Goal: Find specific page/section: Find specific page/section

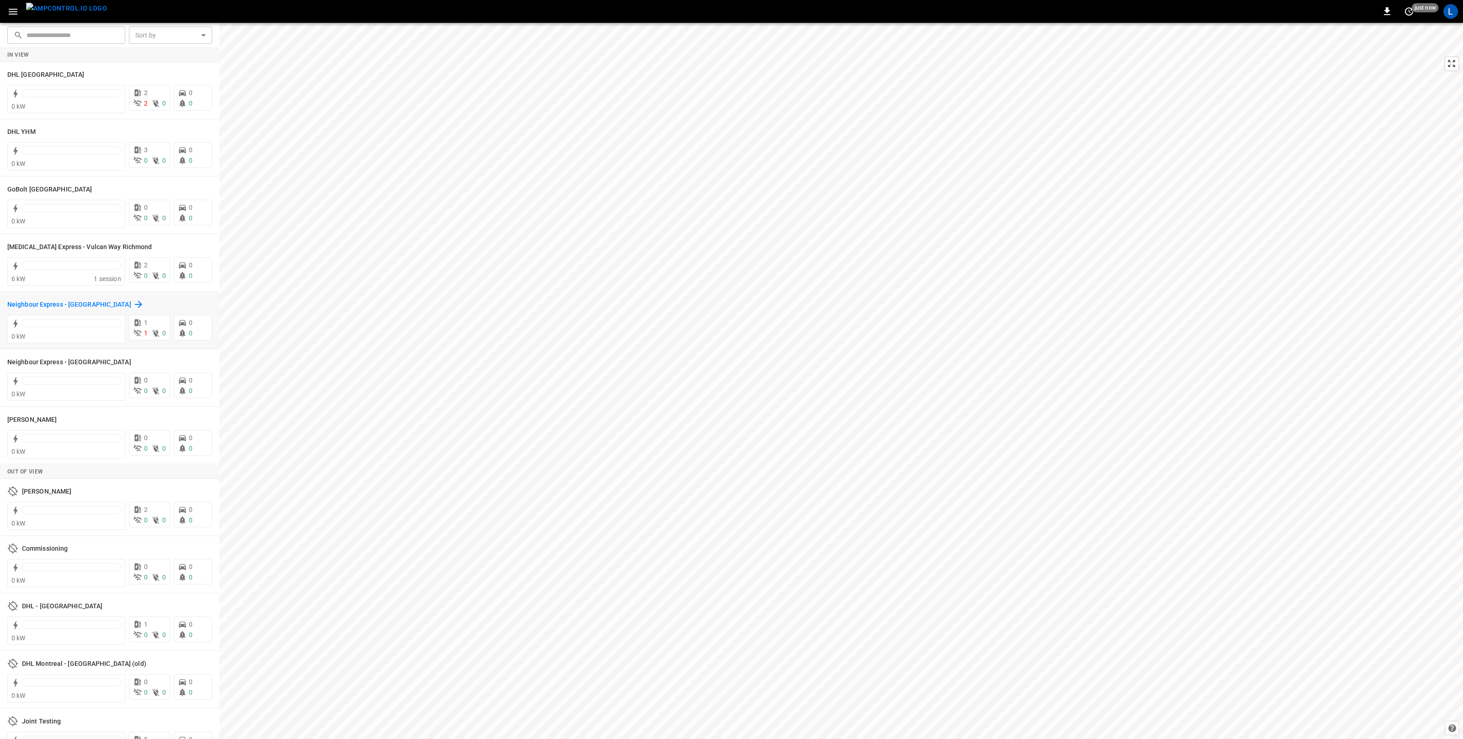
click at [56, 304] on h6 "Neighbour Express - [GEOGRAPHIC_DATA]" at bounding box center [69, 305] width 124 height 10
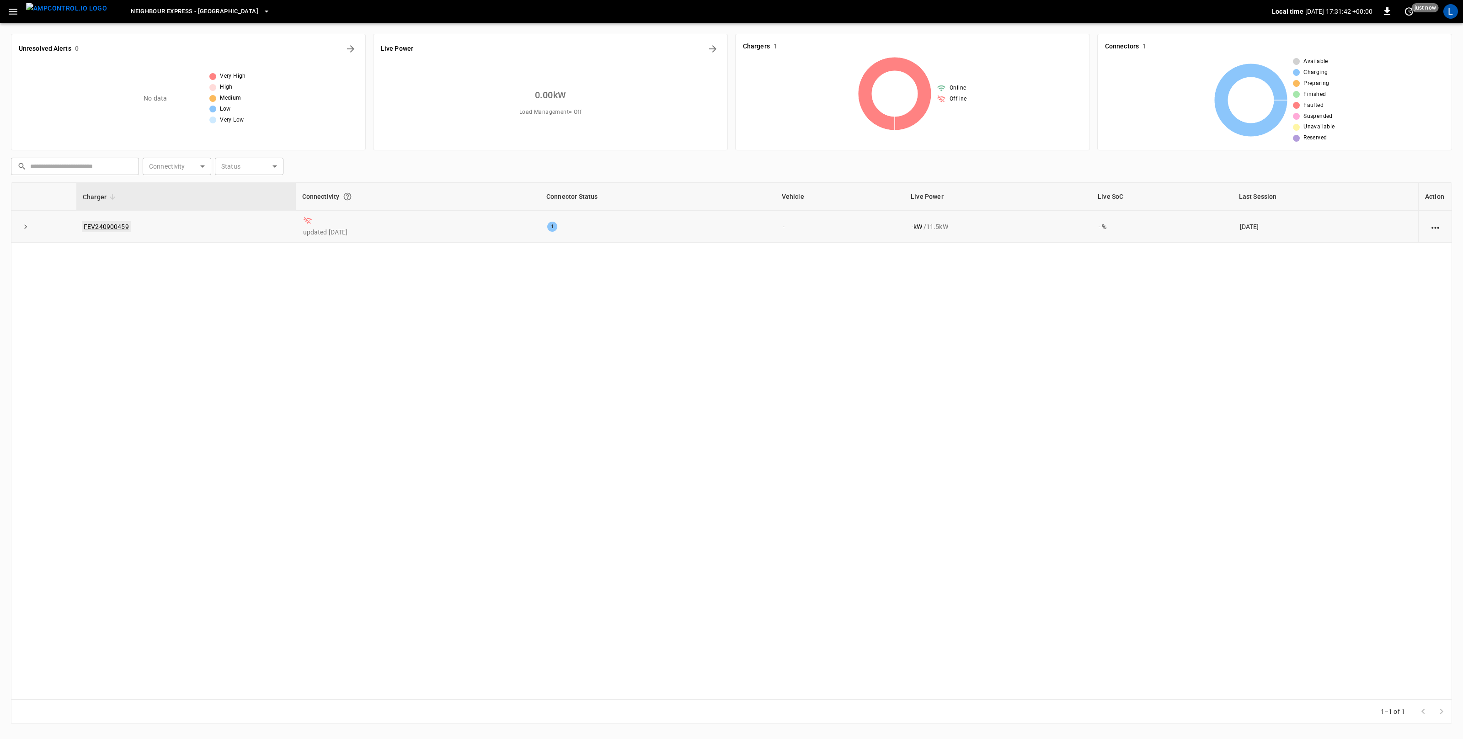
click at [109, 225] on link "FEV240900459" at bounding box center [106, 226] width 49 height 11
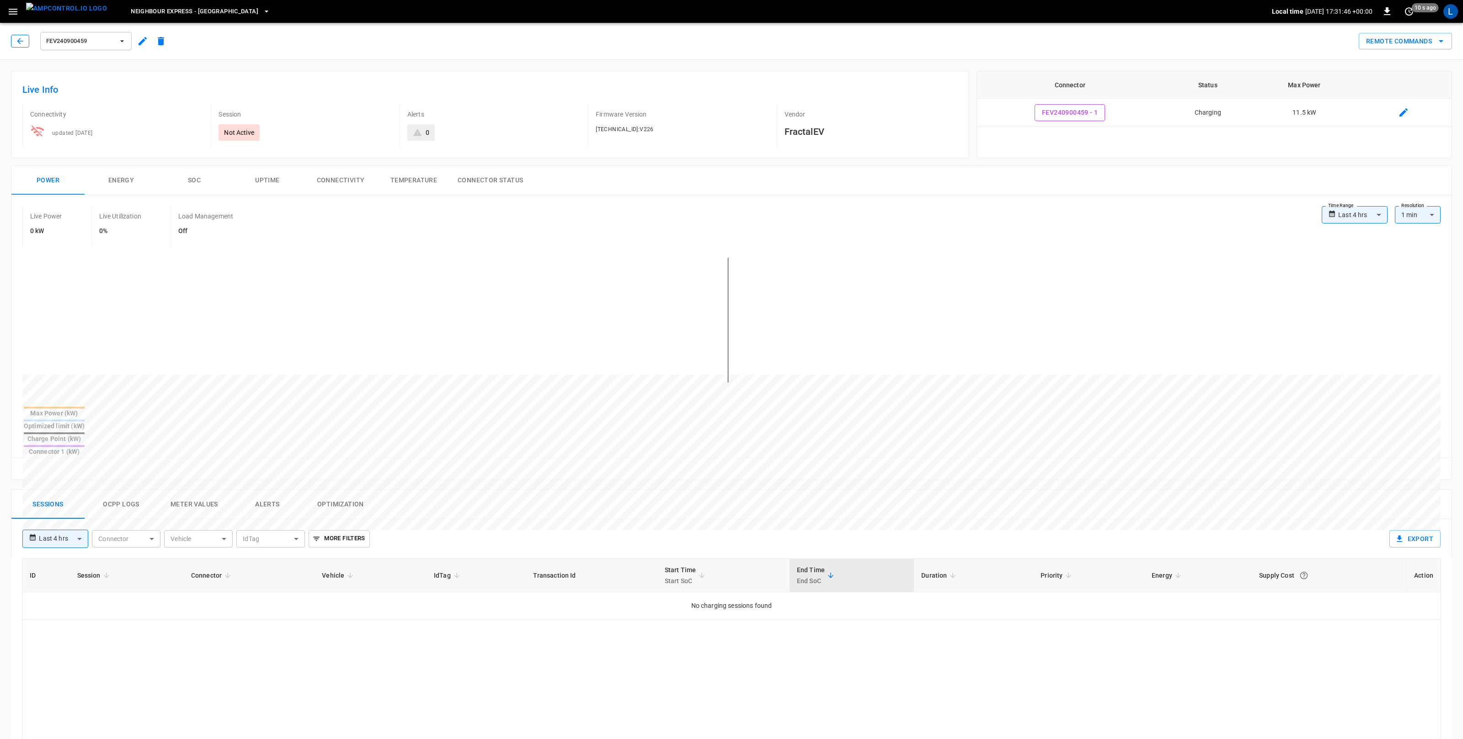
click at [18, 43] on icon "button" at bounding box center [20, 41] width 9 height 9
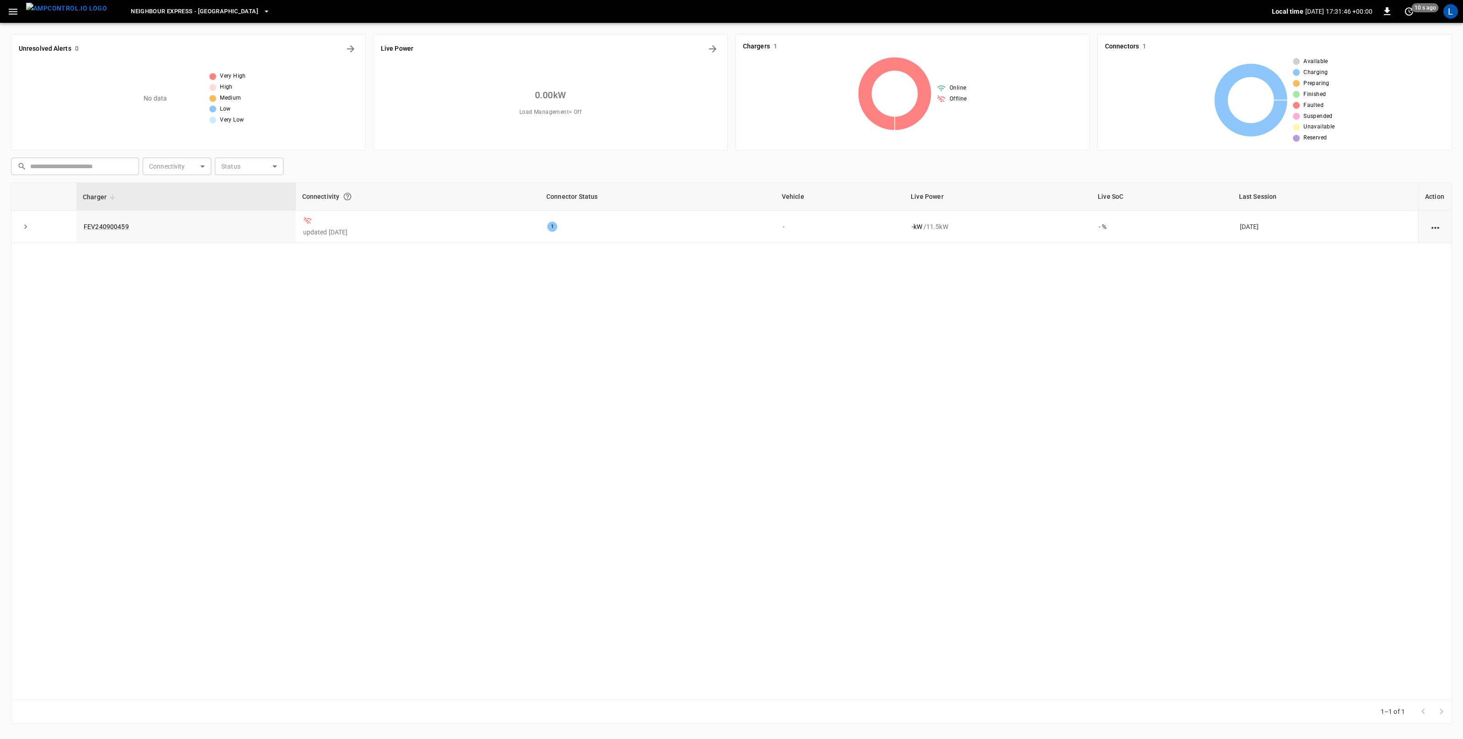
click at [63, 11] on img "menu" at bounding box center [66, 8] width 81 height 11
click at [13, 14] on icon "button" at bounding box center [13, 12] width 9 height 6
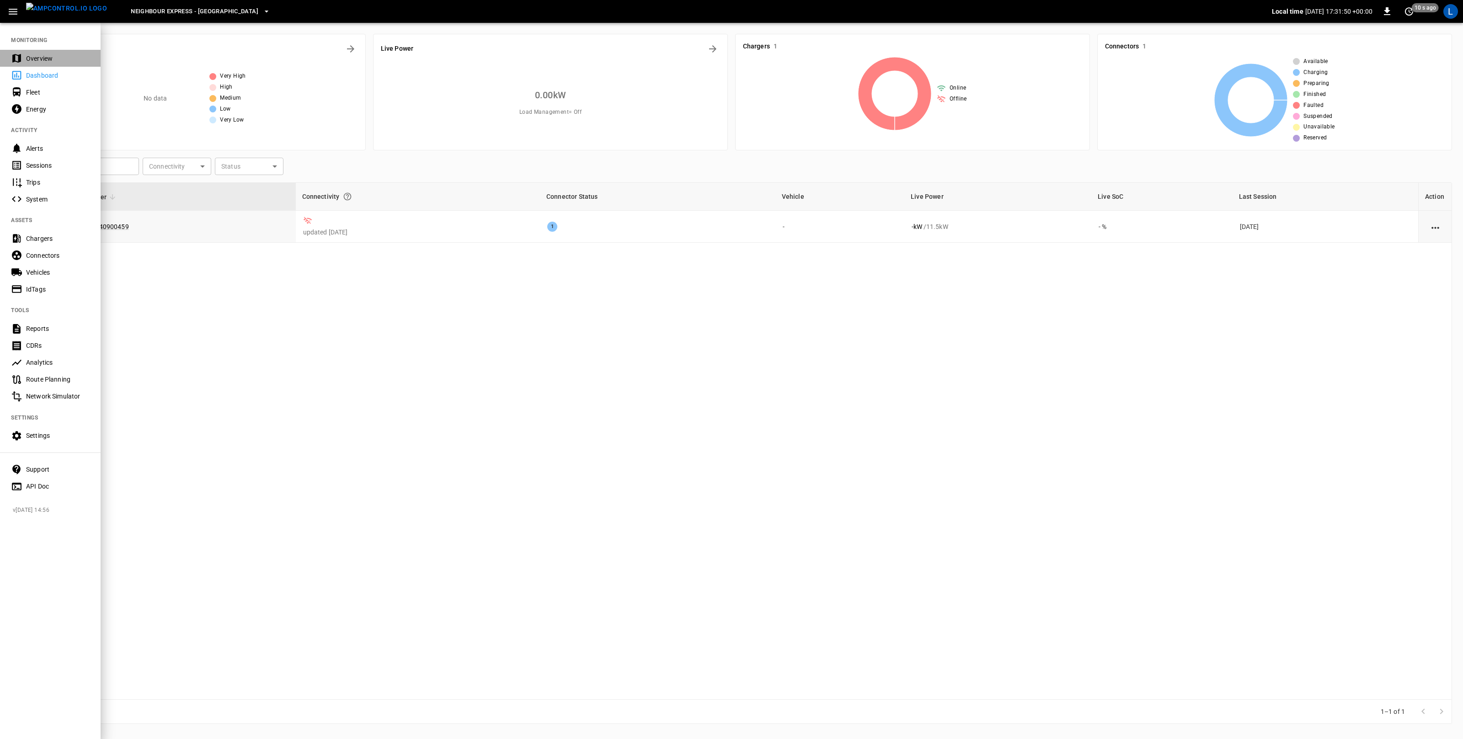
click at [48, 51] on div "Overview" at bounding box center [50, 58] width 101 height 17
